Goal: Ask a question

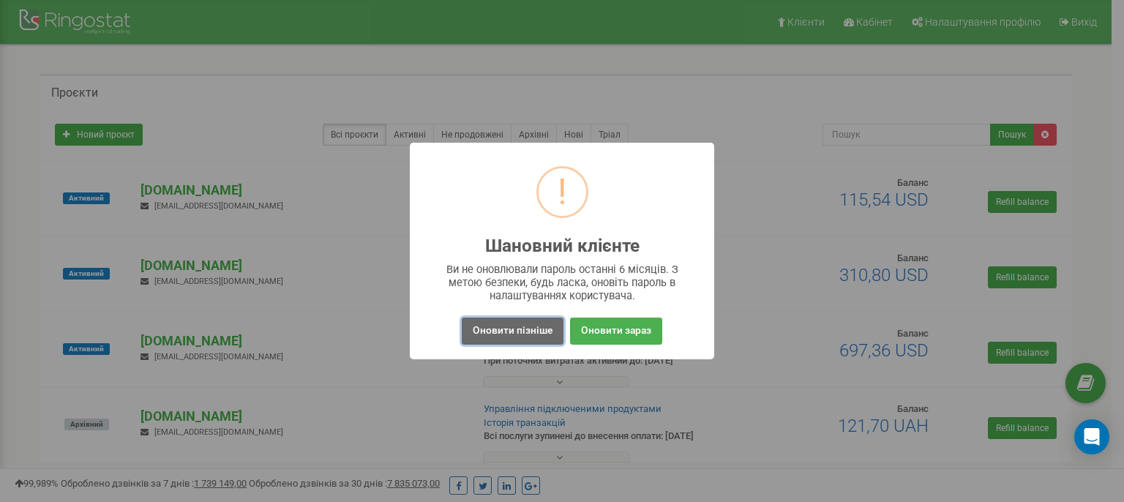
click at [506, 327] on button "Оновити пізніше" at bounding box center [513, 331] width 102 height 27
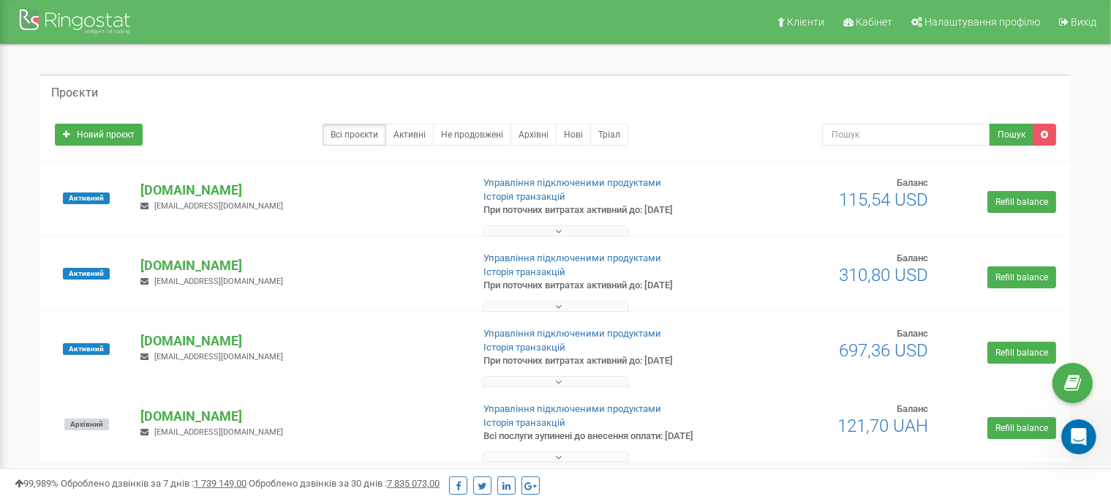
click at [1075, 435] on icon "Відкрити програму для спілкування Intercom" at bounding box center [1079, 436] width 24 height 24
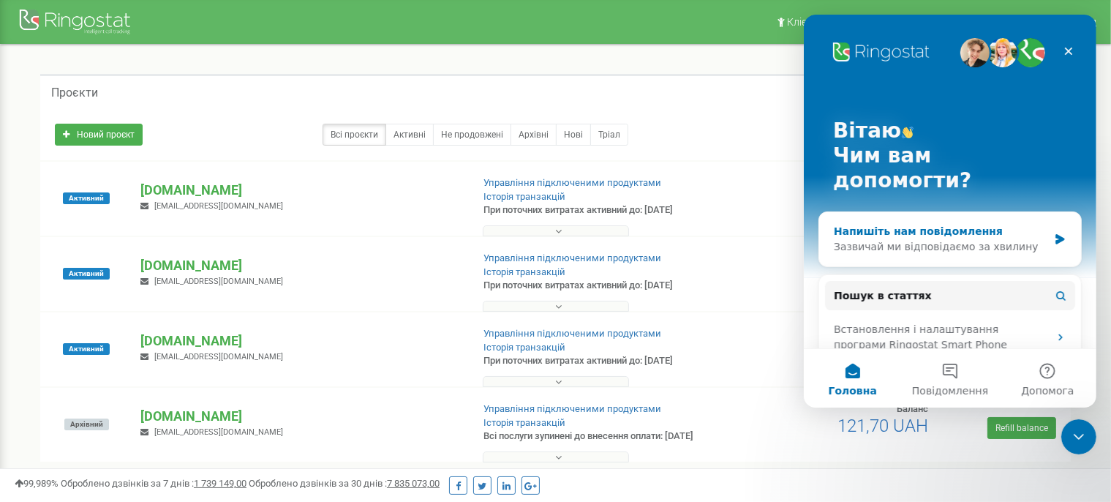
click at [934, 239] on div "Зазвичай ми відповідаємо за хвилину" at bounding box center [940, 246] width 214 height 15
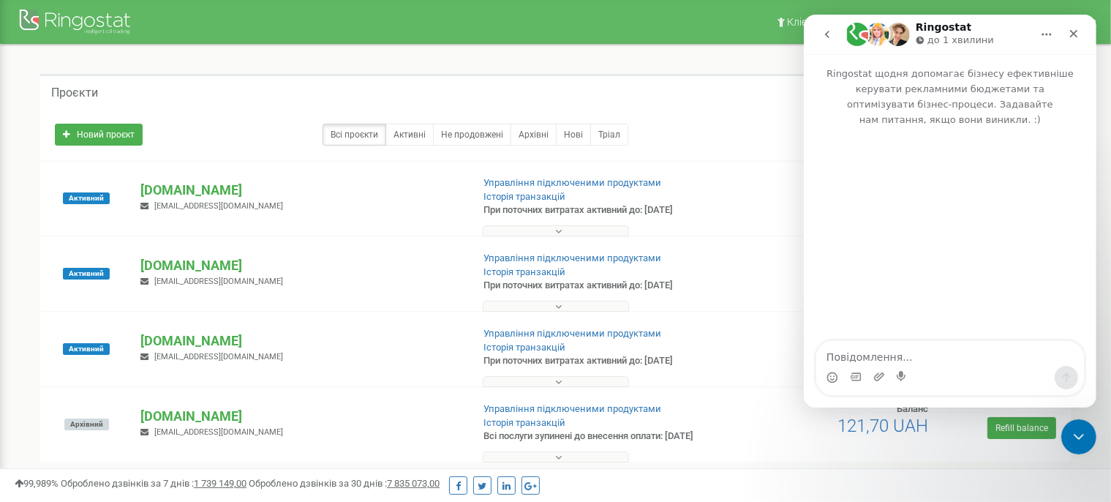
click at [878, 351] on textarea "Повідомлення..." at bounding box center [950, 353] width 268 height 25
type textarea "Добрий день! АІ Рінгостат робить транскрибацію дзвінків?"
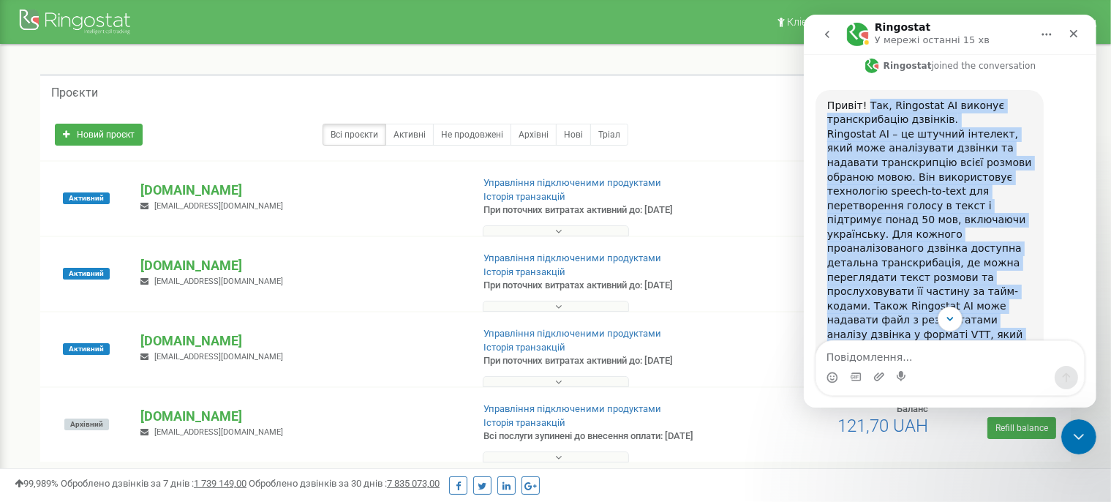
scroll to position [508, 0]
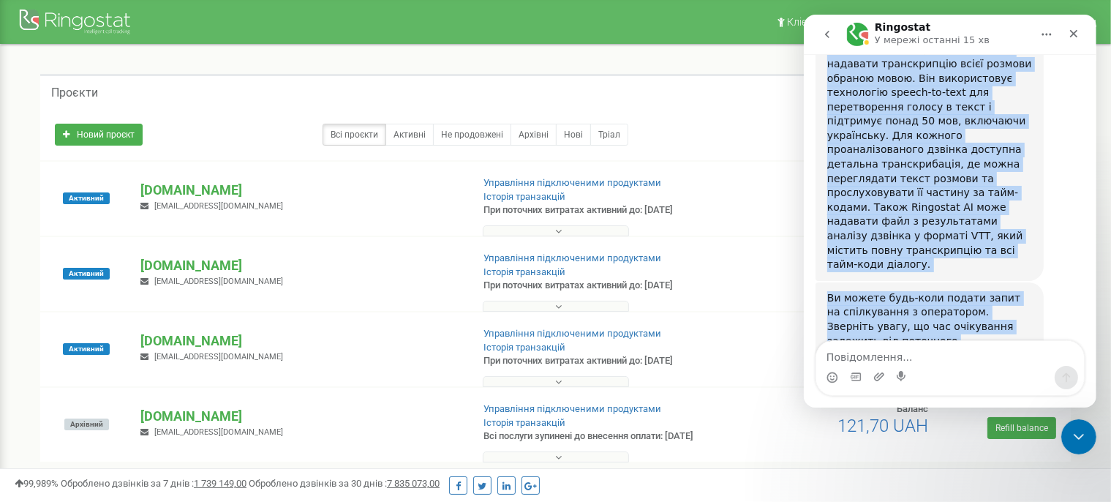
drag, startPoint x: 865, startPoint y: 118, endPoint x: 936, endPoint y: 205, distance: 111.9
click at [936, 205] on div "Привіт! Так, Ringostat AI виконує транскрибацію дзвінків." at bounding box center [929, 136] width 205 height 272
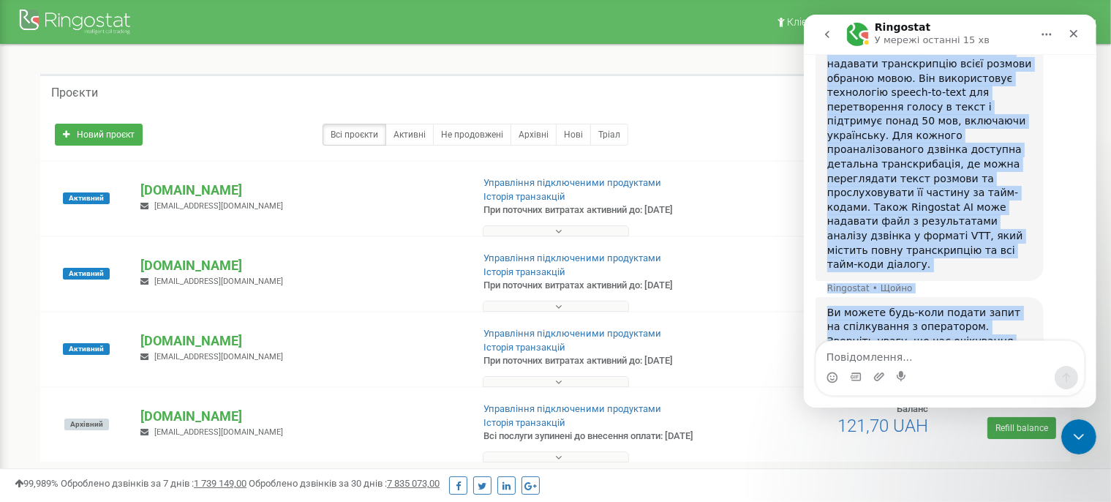
scroll to position [521, 0]
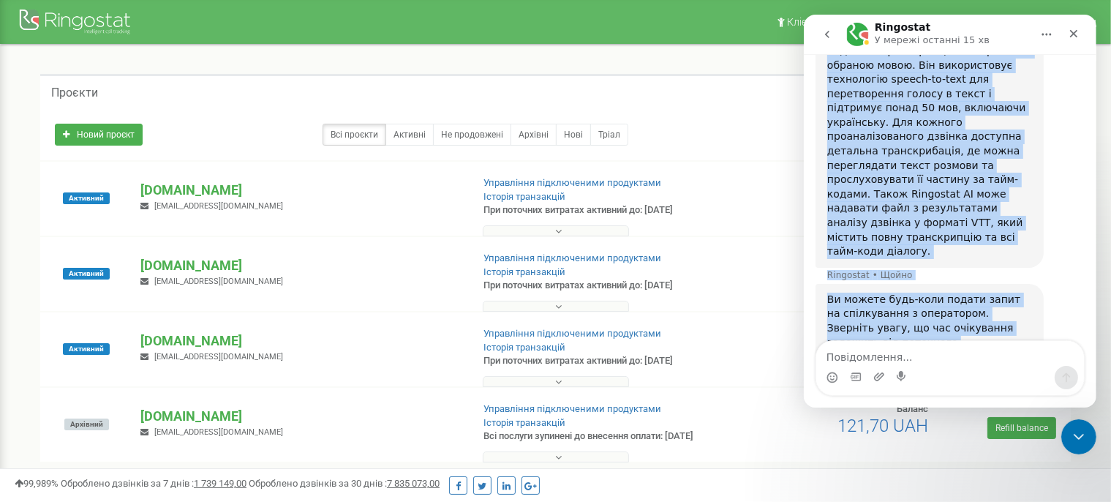
copy div "Lor, Ipsumdolo SI ametcon adipiscingeli seddoeiu. Temporinc UT – la etdolor mag…"
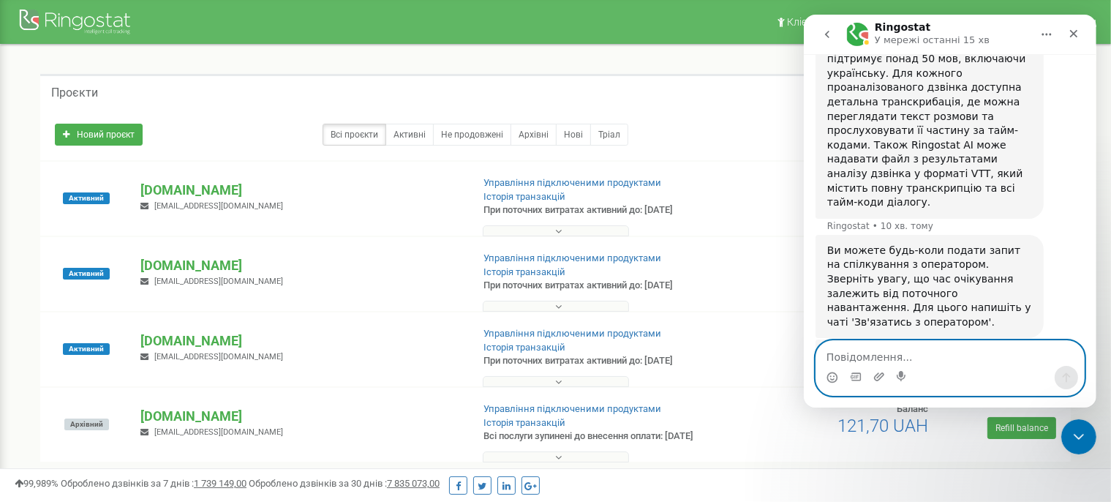
click at [866, 364] on textarea "Повідомлення..." at bounding box center [950, 353] width 268 height 25
type textarea "Так. Дякую!"
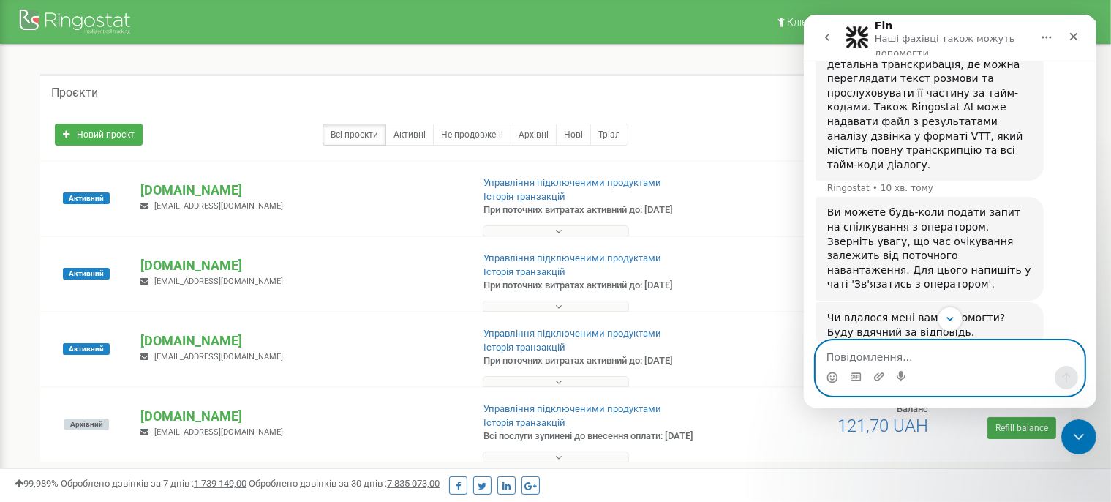
scroll to position [794, 0]
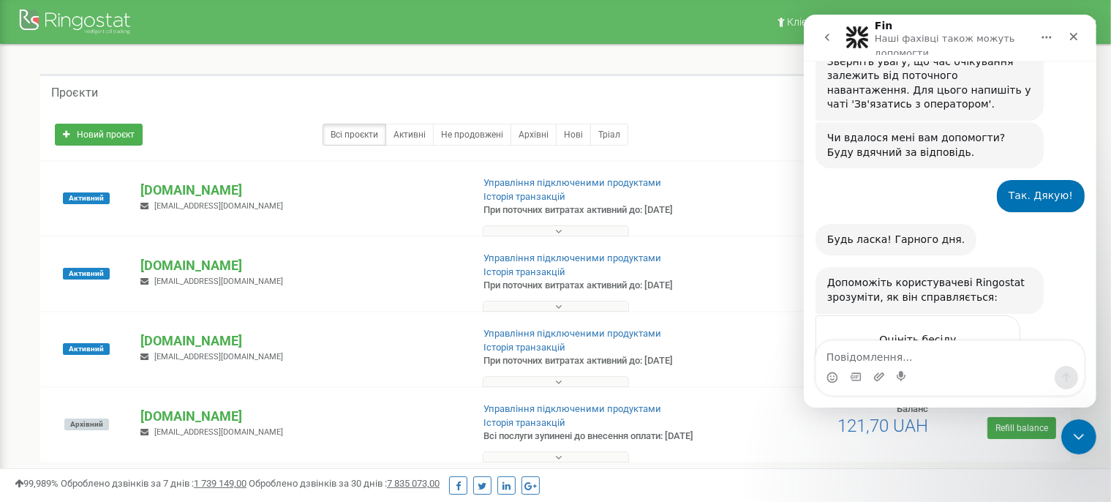
click at [990, 356] on span "Чудово" at bounding box center [986, 369] width 26 height 26
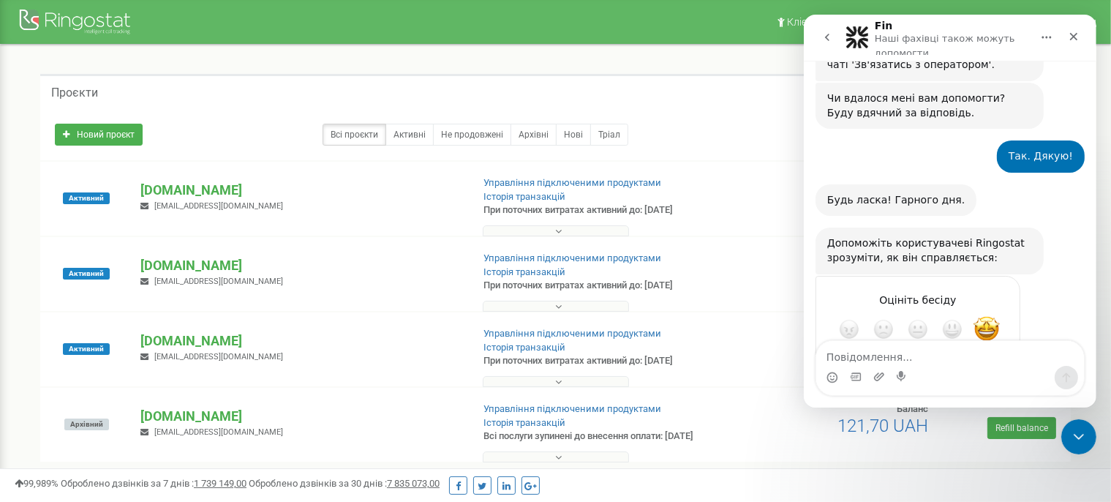
scroll to position [834, 0]
click at [995, 367] on div "Надіслати" at bounding box center [993, 381] width 29 height 29
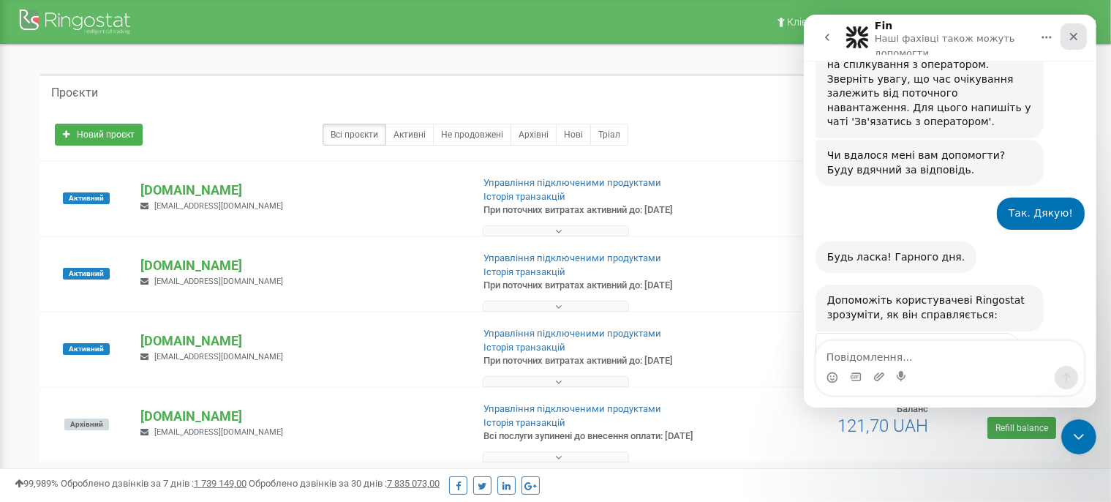
click at [1077, 37] on icon "Закрити" at bounding box center [1073, 37] width 12 height 12
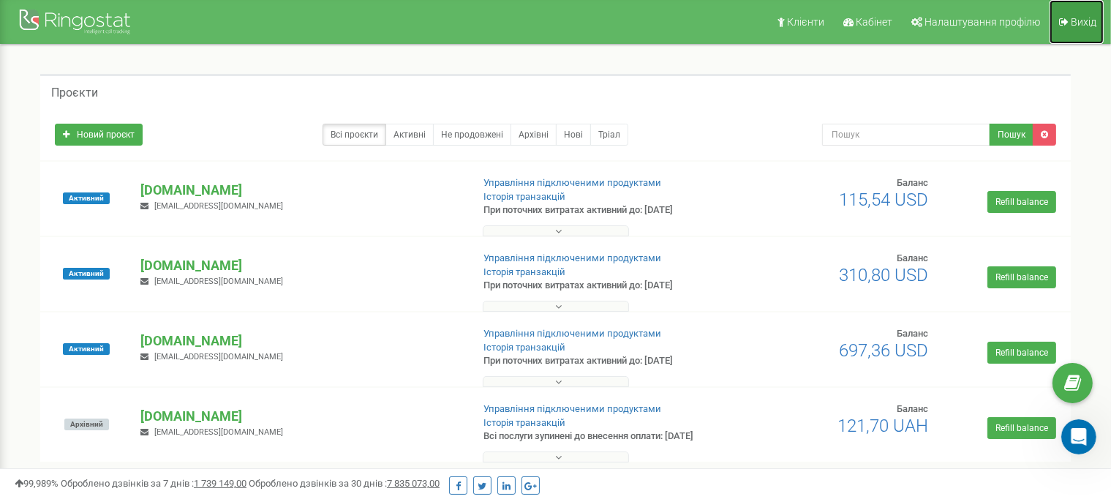
click at [1073, 23] on span "Вихід" at bounding box center [1084, 22] width 26 height 12
